Goal: Transaction & Acquisition: Purchase product/service

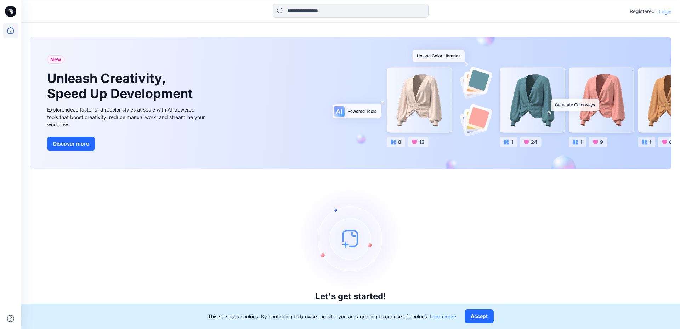
click at [663, 14] on p "Login" at bounding box center [664, 11] width 13 height 7
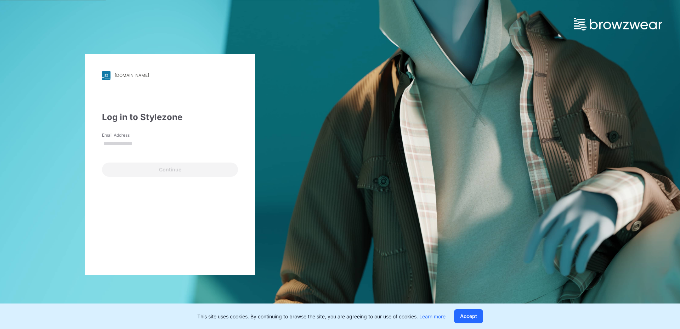
click at [146, 138] on input "Email Address" at bounding box center [170, 143] width 136 height 11
type input "**********"
drag, startPoint x: 162, startPoint y: 146, endPoint x: 8, endPoint y: 143, distance: 154.0
click at [8, 143] on div "**********" at bounding box center [170, 164] width 340 height 329
click at [123, 140] on input "Email Address" at bounding box center [170, 143] width 136 height 11
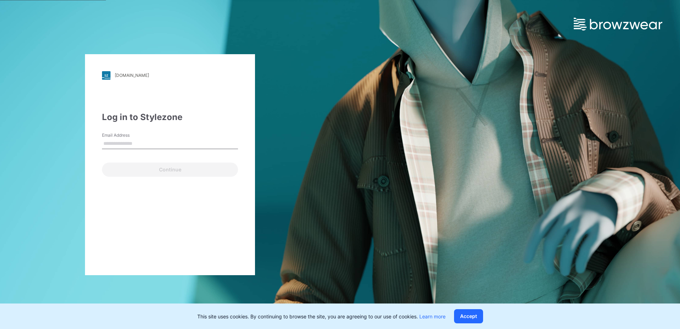
type input "**********"
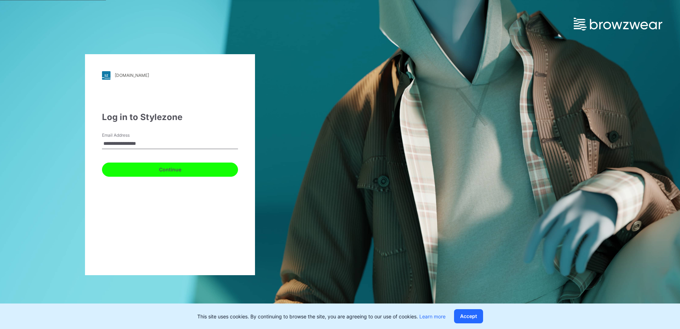
click at [148, 173] on button "Continue" at bounding box center [170, 169] width 136 height 14
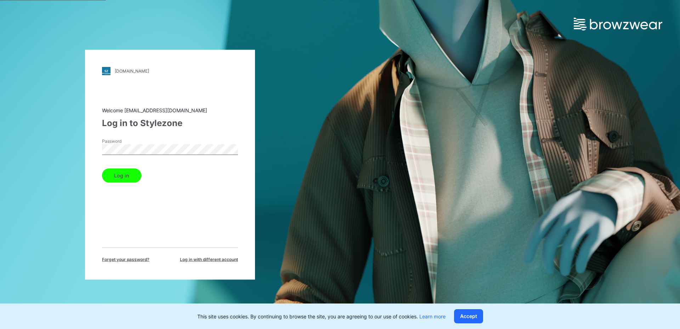
click at [127, 173] on button "Log in" at bounding box center [121, 175] width 39 height 14
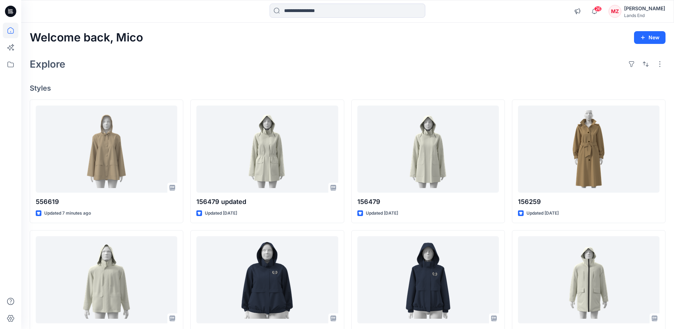
click at [272, 57] on div "Explore" at bounding box center [348, 64] width 636 height 17
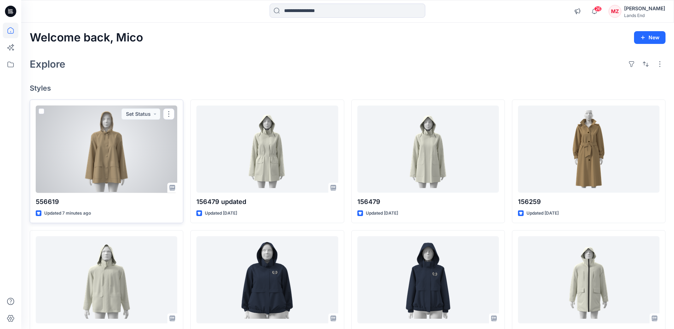
click at [124, 167] on div at bounding box center [107, 148] width 142 height 87
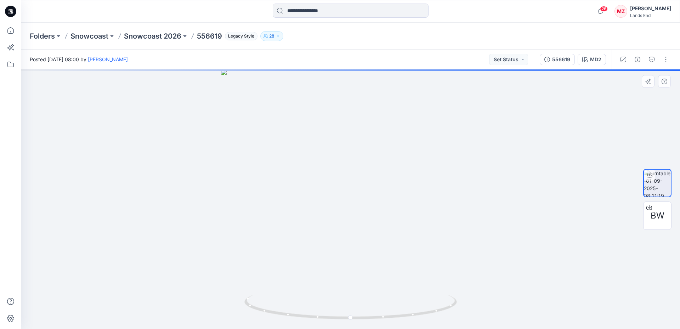
drag, startPoint x: 354, startPoint y: 261, endPoint x: 404, endPoint y: 249, distance: 50.5
click at [402, 250] on div at bounding box center [350, 198] width 658 height 259
drag, startPoint x: 340, startPoint y: 270, endPoint x: 356, endPoint y: 270, distance: 15.6
click at [355, 271] on div at bounding box center [350, 198] width 658 height 259
drag, startPoint x: 389, startPoint y: 273, endPoint x: 310, endPoint y: 270, distance: 78.3
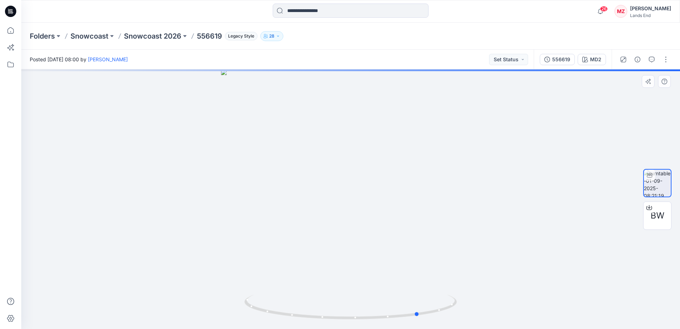
click at [310, 270] on div at bounding box center [350, 198] width 658 height 259
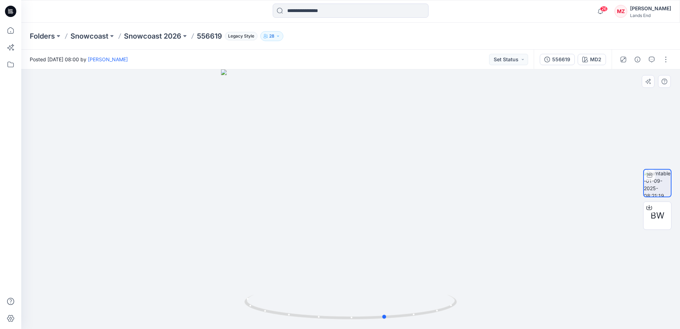
drag, startPoint x: 318, startPoint y: 291, endPoint x: 362, endPoint y: 284, distance: 45.1
click at [362, 284] on div at bounding box center [350, 198] width 658 height 259
